Goal: Task Accomplishment & Management: Complete application form

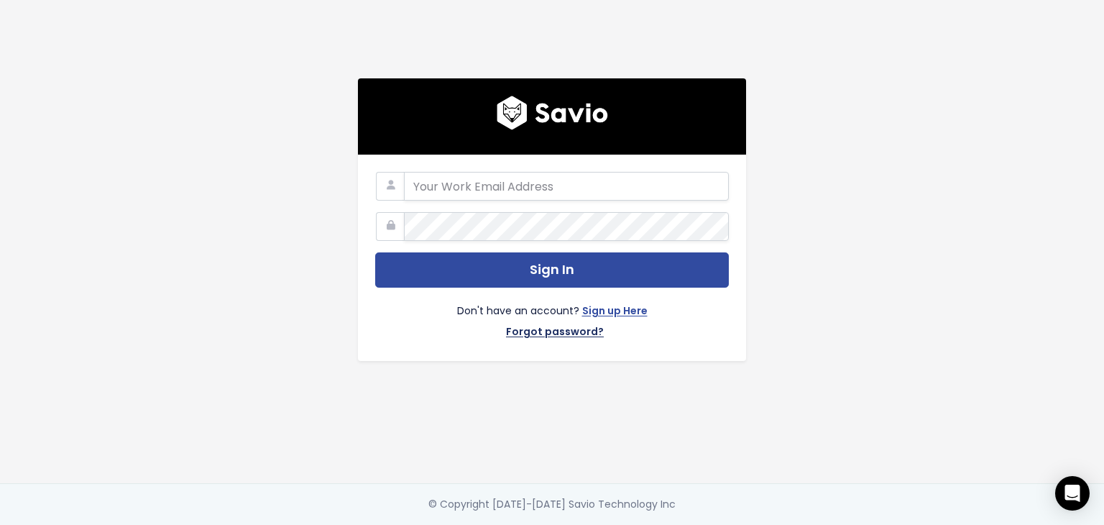
click at [557, 327] on link "Forgot password?" at bounding box center [555, 333] width 98 height 21
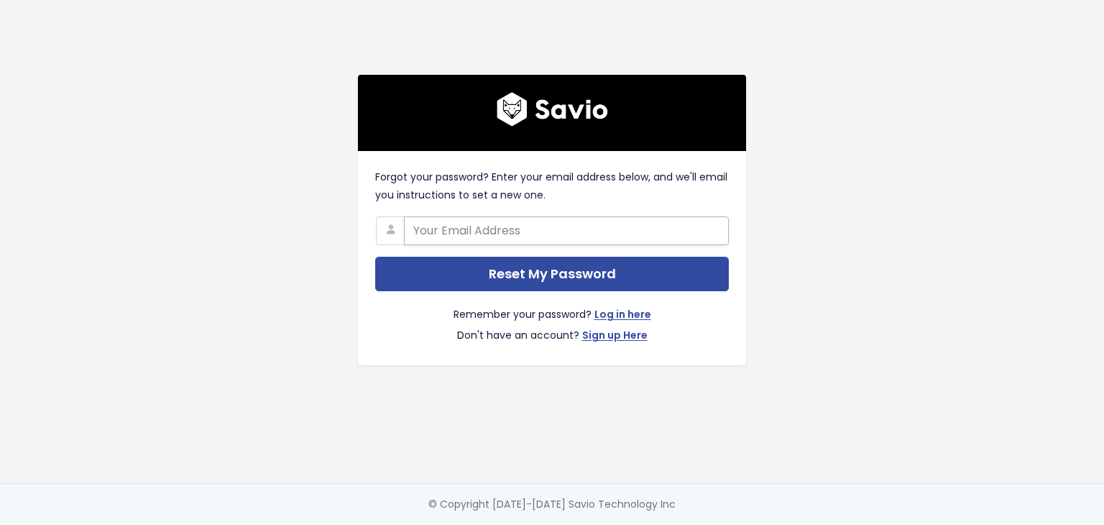
click at [489, 225] on input "text" at bounding box center [566, 230] width 325 height 29
type input "[PERSON_NAME][EMAIL_ADDRESS][DOMAIN_NAME]"
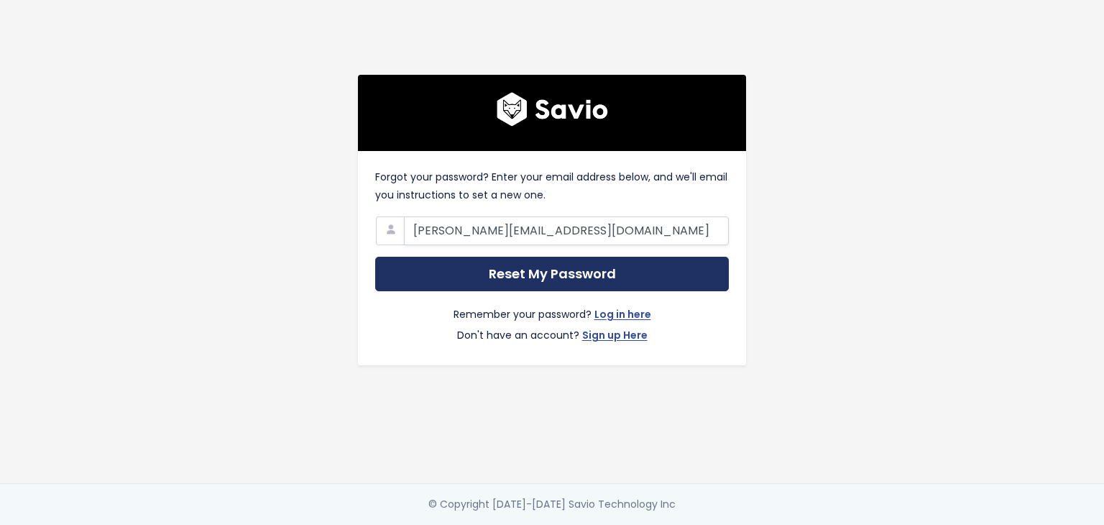
click at [519, 275] on input "Reset My Password" at bounding box center [552, 274] width 354 height 35
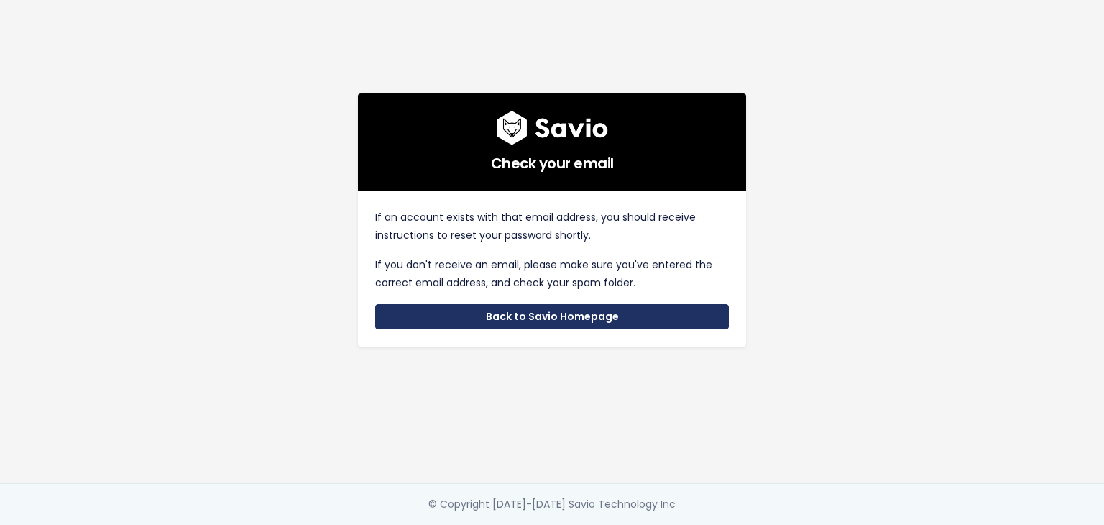
click at [529, 313] on link "Back to Savio Homepage" at bounding box center [552, 317] width 354 height 26
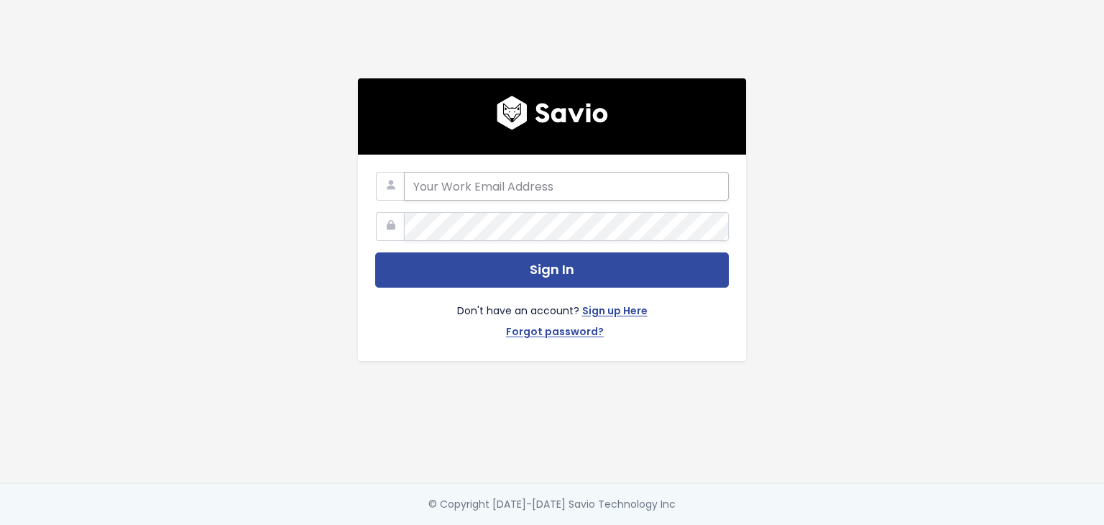
click at [529, 183] on input "email" at bounding box center [566, 186] width 325 height 29
click at [605, 303] on link "Sign up Here" at bounding box center [614, 312] width 65 height 21
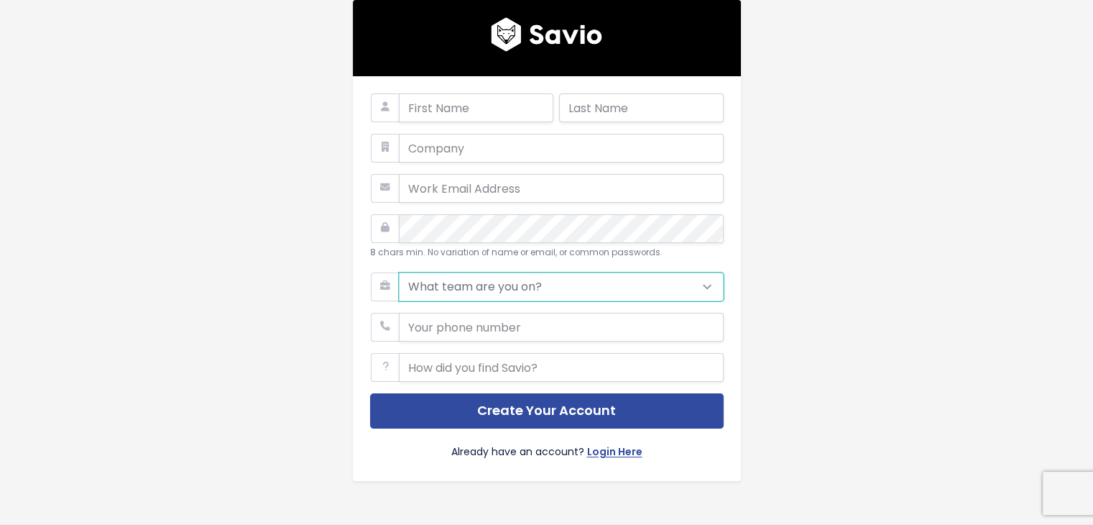
click at [575, 295] on select "What team are you on? Support Product Sales Customer Success Marketing Other" at bounding box center [561, 286] width 325 height 29
click at [573, 281] on select "What team are you on? Support Product Sales Customer Success Marketing Other" at bounding box center [561, 286] width 325 height 29
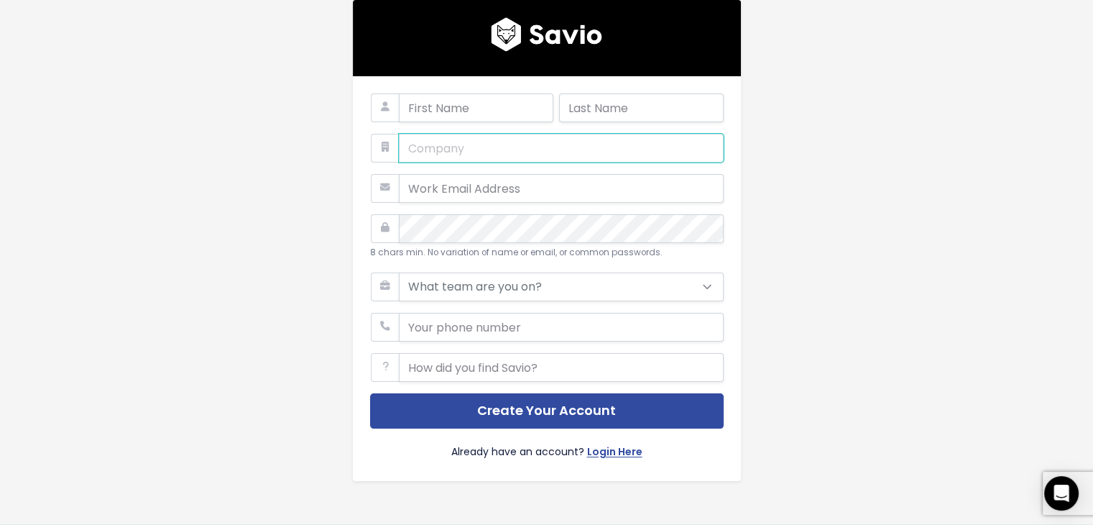
click at [495, 144] on input "text" at bounding box center [561, 148] width 325 height 29
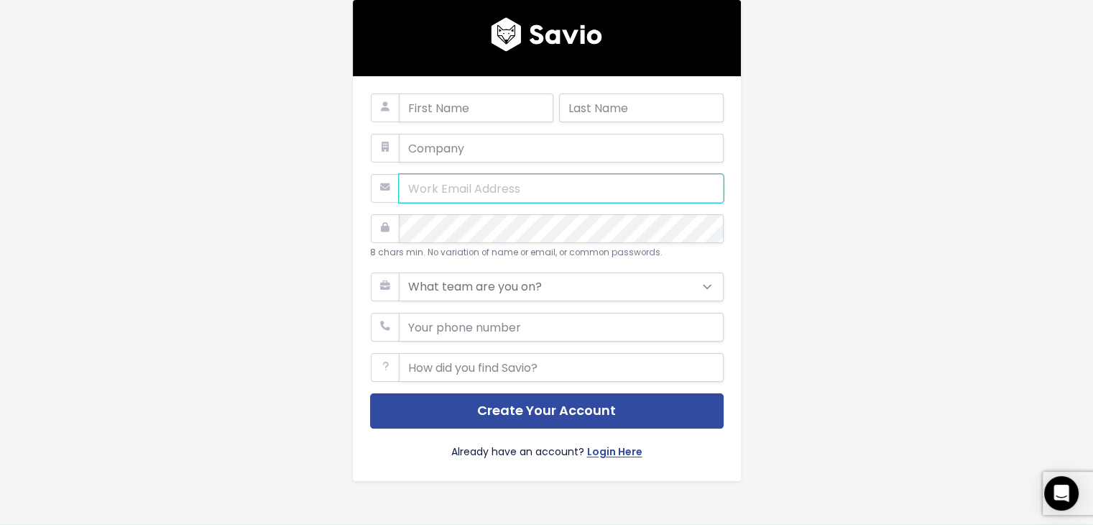
click at [486, 193] on input "email" at bounding box center [561, 188] width 325 height 29
type input "[PERSON_NAME][EMAIL_ADDRESS][DOMAIN_NAME]"
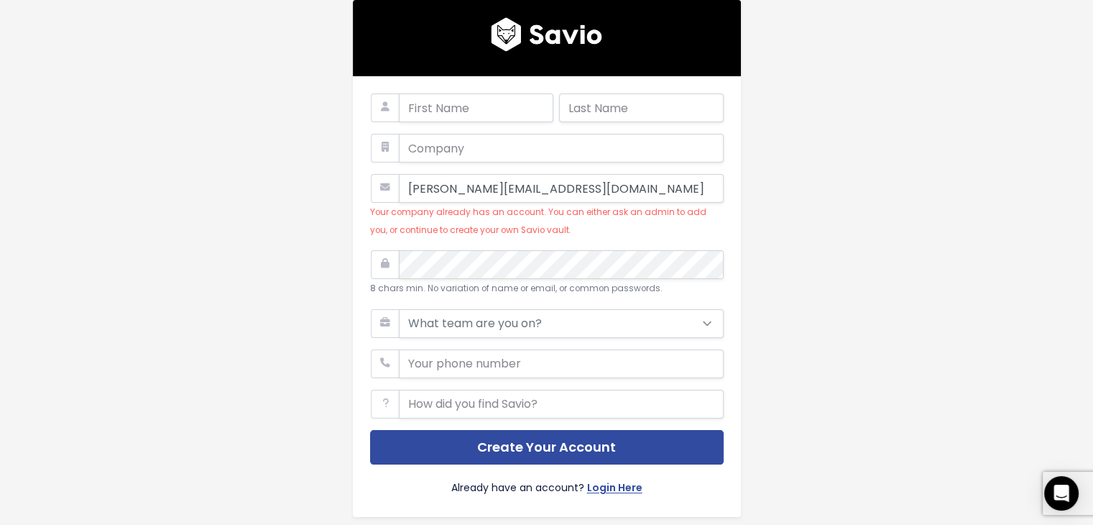
drag, startPoint x: 463, startPoint y: 229, endPoint x: 550, endPoint y: 232, distance: 87.0
click at [550, 232] on div "anna.kolenkina.ext@simpleclub.com Your company already has an account. You can …" at bounding box center [547, 206] width 354 height 65
